Goal: Transaction & Acquisition: Purchase product/service

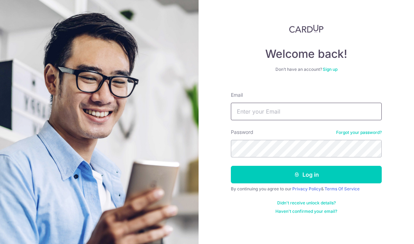
click at [255, 109] on input "Email" at bounding box center [306, 112] width 151 height 18
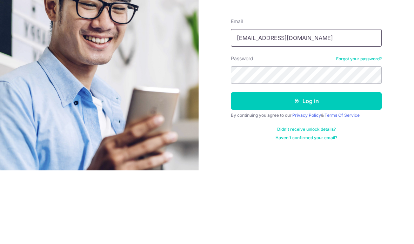
type input "[EMAIL_ADDRESS][DOMAIN_NAME]"
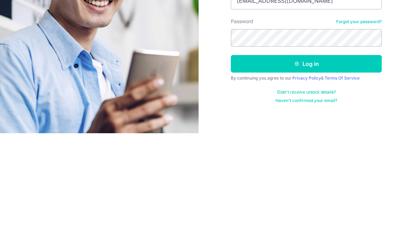
click at [349, 166] on button "Log in" at bounding box center [306, 175] width 151 height 18
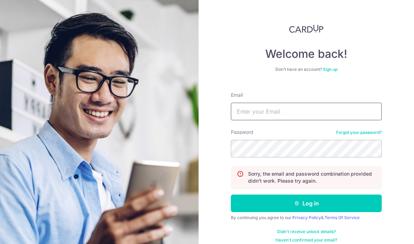
click at [288, 110] on input "Email" at bounding box center [306, 112] width 151 height 18
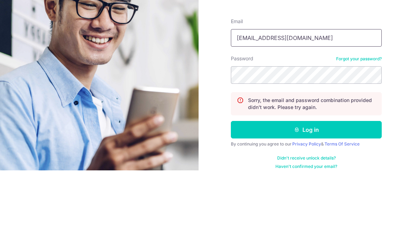
type input "[EMAIL_ADDRESS][DOMAIN_NAME]"
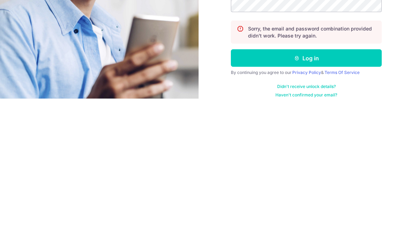
click at [332, 195] on button "Log in" at bounding box center [306, 204] width 151 height 18
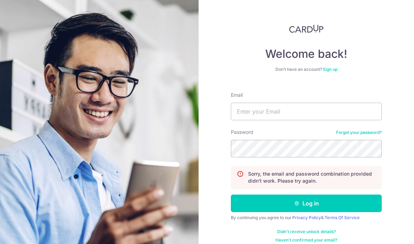
click at [362, 135] on link "Forgot your password?" at bounding box center [359, 133] width 46 height 6
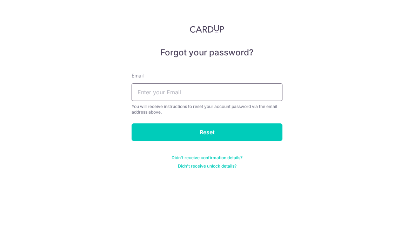
click at [210, 88] on input "text" at bounding box center [206, 92] width 151 height 18
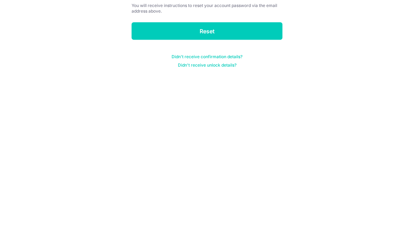
type input "cherylnnzheng@gmail.com"
click at [241, 123] on input "Reset" at bounding box center [206, 132] width 151 height 18
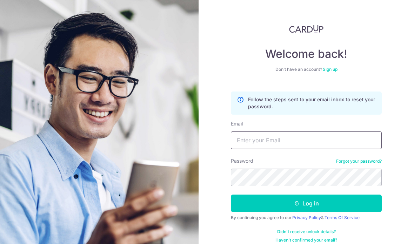
click at [300, 141] on input "Email" at bounding box center [306, 140] width 151 height 18
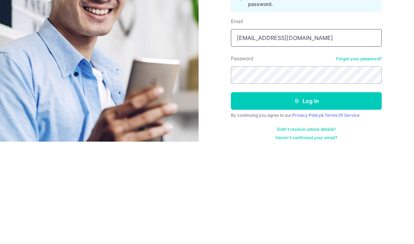
type input "[EMAIL_ADDRESS][DOMAIN_NAME]"
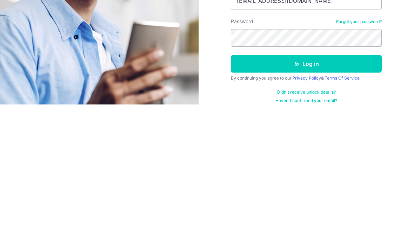
click at [333, 195] on button "Log in" at bounding box center [306, 204] width 151 height 18
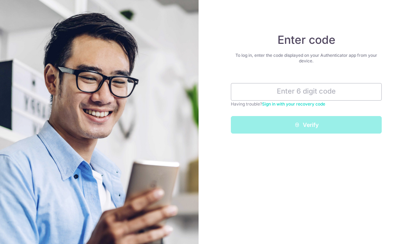
click at [309, 94] on input "text" at bounding box center [306, 92] width 151 height 18
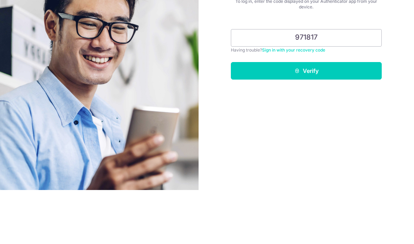
type input "971817"
click at [332, 116] on button "Verify" at bounding box center [306, 125] width 151 height 18
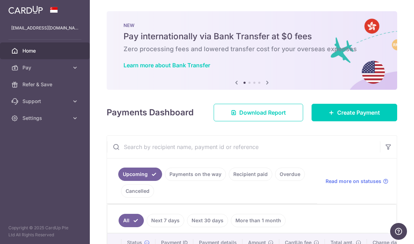
click at [358, 117] on span "Create Payment" at bounding box center [358, 112] width 43 height 8
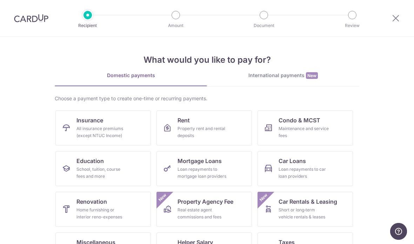
click at [124, 129] on div "All insurance premiums (except NTUC Income)" at bounding box center [101, 132] width 50 height 14
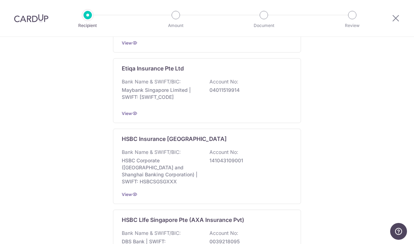
scroll to position [408, 0]
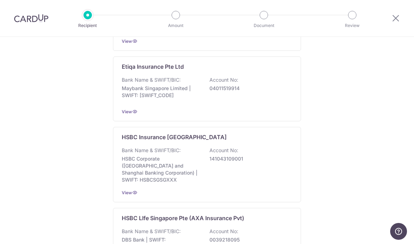
click at [393, 58] on div "Who would you like to pay? Add a new recipient or select from our recipient dir…" at bounding box center [207, 93] width 414 height 928
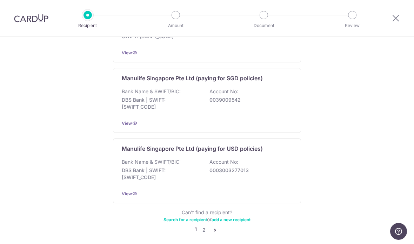
scroll to position [688, 0]
click at [206, 226] on link "2" at bounding box center [203, 230] width 8 height 8
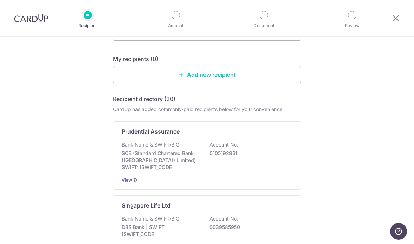
scroll to position [63, 0]
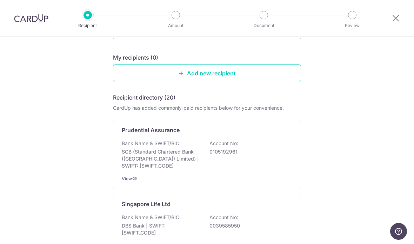
click at [190, 156] on p "SCB (Standard Chartered Bank (Singapore) Limited) | SWIFT: SCBLSG22XXX" at bounding box center [161, 158] width 79 height 21
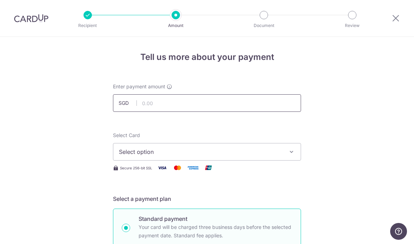
click at [160, 108] on input "text" at bounding box center [207, 103] width 188 height 18
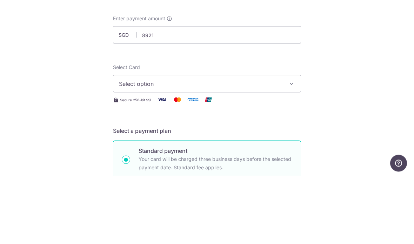
type input "8,921.00"
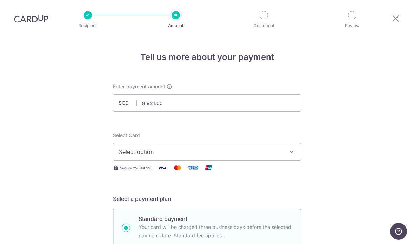
click at [177, 148] on span "Select option" at bounding box center [200, 152] width 163 height 8
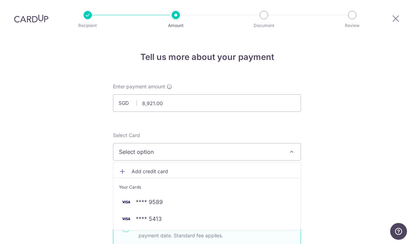
click at [167, 215] on span "**** 5413" at bounding box center [207, 219] width 176 height 8
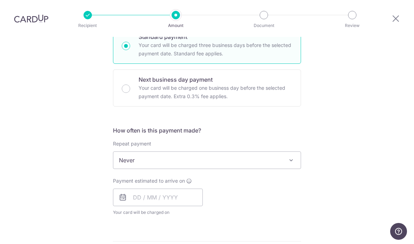
scroll to position [183, 0]
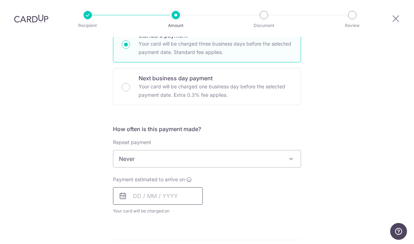
click at [175, 187] on input "text" at bounding box center [158, 196] width 90 height 18
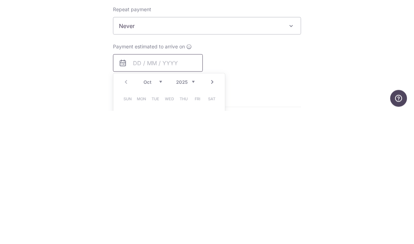
scroll to position [197, 0]
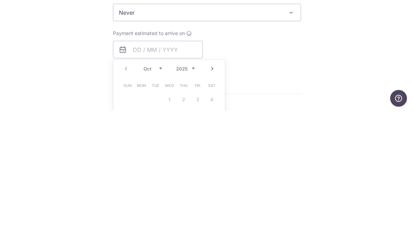
click at [338, 42] on div "Tell us more about your payment Enter payment amount SGD 8,921.00 8921.00 Selec…" at bounding box center [207, 157] width 414 height 634
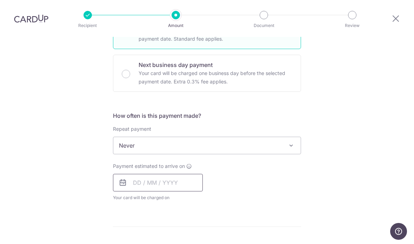
click at [182, 174] on input "text" at bounding box center [158, 183] width 90 height 18
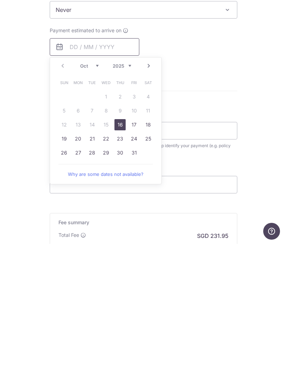
scroll to position [201, 0]
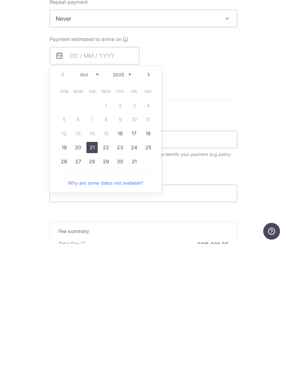
click at [95, 244] on link "21" at bounding box center [92, 273] width 11 height 11
type input "21/10/2025"
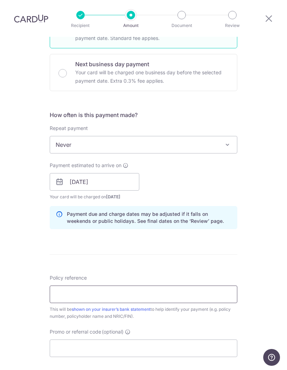
click at [101, 244] on input "Policy reference" at bounding box center [144, 295] width 188 height 18
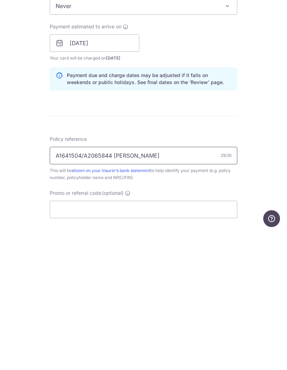
type input "A1641504/A2065844 Xavier Chan"
click at [169, 244] on input "Promo or referral code (optional)" at bounding box center [144, 349] width 188 height 18
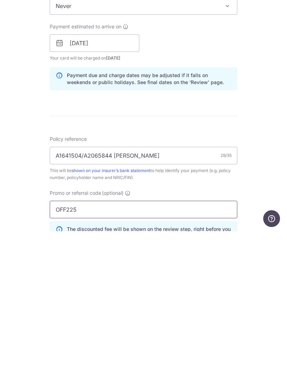
type input "OFF225"
click at [278, 168] on div "Tell us more about your payment Enter payment amount SGD 8,921.00 8921.00 Selec…" at bounding box center [143, 185] width 287 height 698
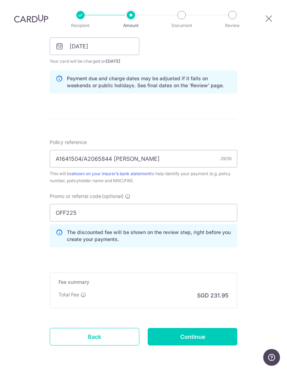
scroll to position [336, 0]
click at [204, 244] on input "Continue" at bounding box center [193, 337] width 90 height 18
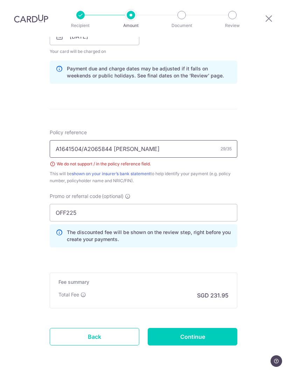
click at [145, 140] on input "A1641504/A2065844 [PERSON_NAME]" at bounding box center [144, 149] width 188 height 18
type input "A1641504 A2065844 Xavier Chan"
click at [278, 196] on div "Tell us more about your payment Enter payment amount SGD 8,921.00 8921.00 Selec…" at bounding box center [143, 44] width 287 height 707
click at [196, 328] on input "Continue" at bounding box center [193, 337] width 90 height 18
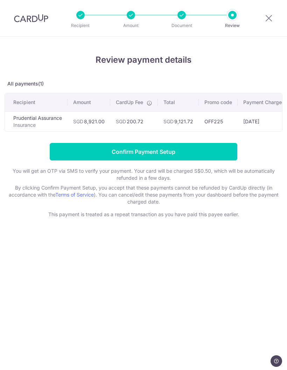
click at [174, 152] on input "Confirm Payment Setup" at bounding box center [144, 152] width 188 height 18
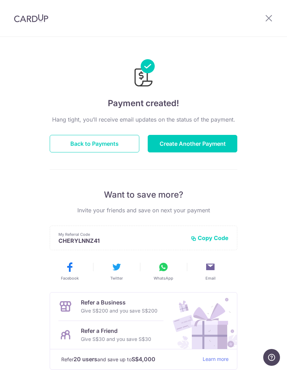
click at [92, 147] on button "Back to Payments" at bounding box center [95, 144] width 90 height 18
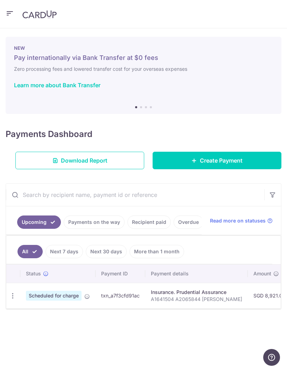
click at [186, 300] on p "A1641504 A2065844 Xavier Chan" at bounding box center [196, 299] width 91 height 7
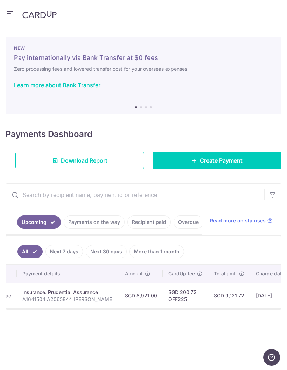
scroll to position [0, 135]
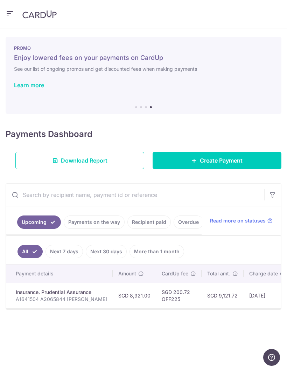
click at [11, 18] on button "button" at bounding box center [10, 13] width 8 height 11
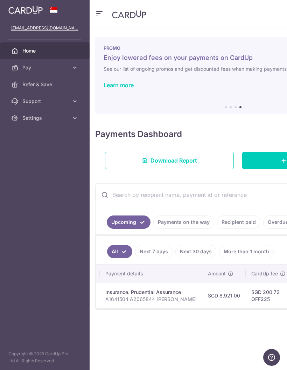
click at [52, 121] on span "Settings" at bounding box center [45, 118] width 46 height 7
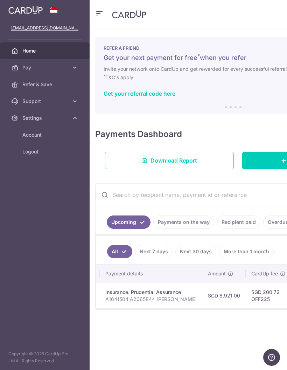
click at [56, 154] on span "Logout" at bounding box center [45, 151] width 46 height 7
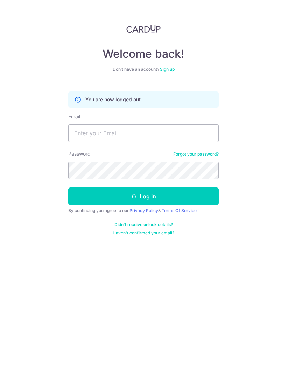
click at [2, 189] on div "Welcome back! Don’t have an account? Sign up You are now logged out Email Passw…" at bounding box center [143, 185] width 287 height 370
click at [11, 166] on div "Welcome back! Don’t have an account? Sign up You are now logged out Email Passw…" at bounding box center [143, 185] width 287 height 370
